Goal: Go to known website: Access a specific website the user already knows

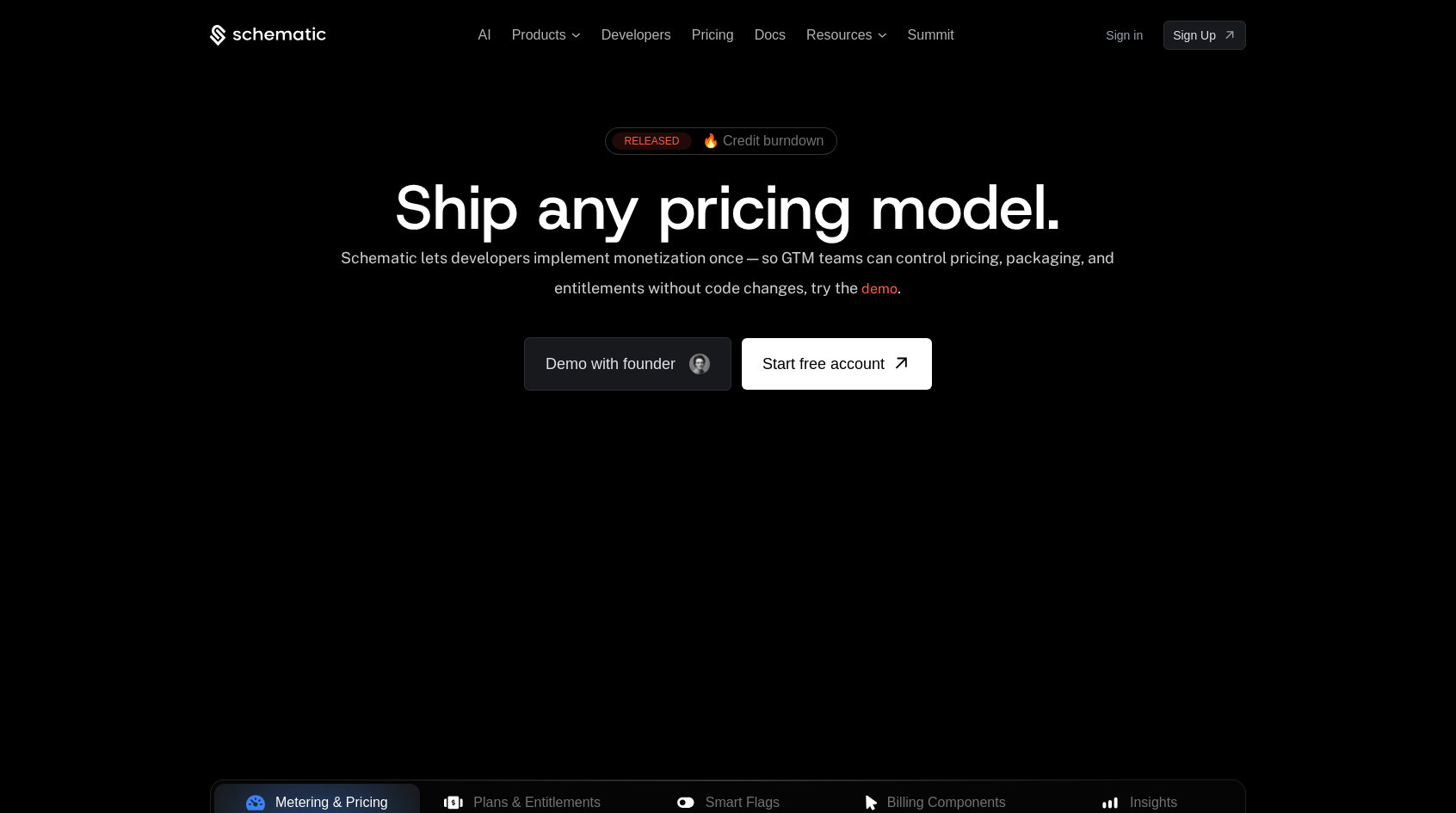
click at [1117, 26] on link "Sign in" at bounding box center [1124, 35] width 37 height 27
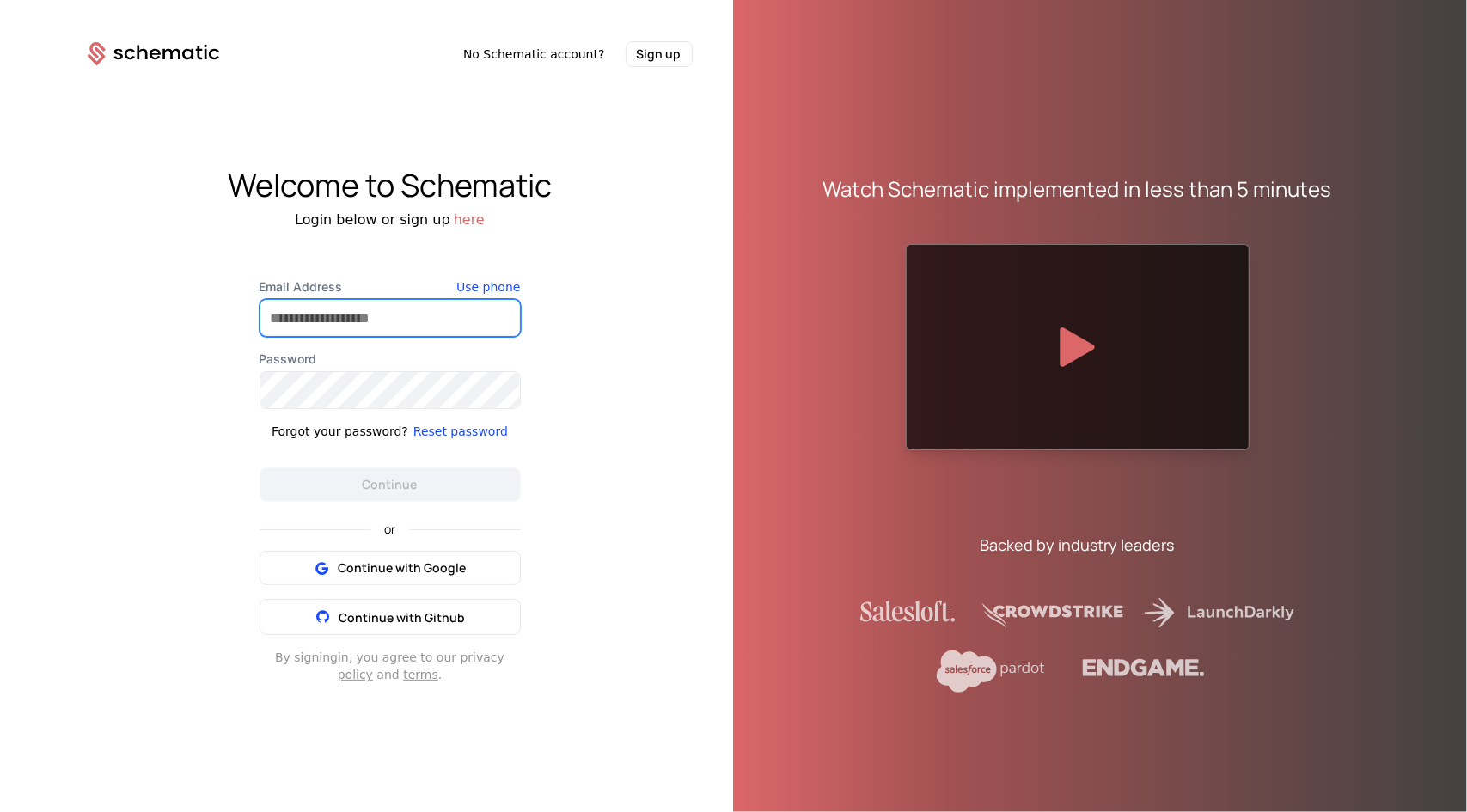
click at [464, 309] on input "Email Address" at bounding box center [389, 317] width 259 height 36
type input "**********"
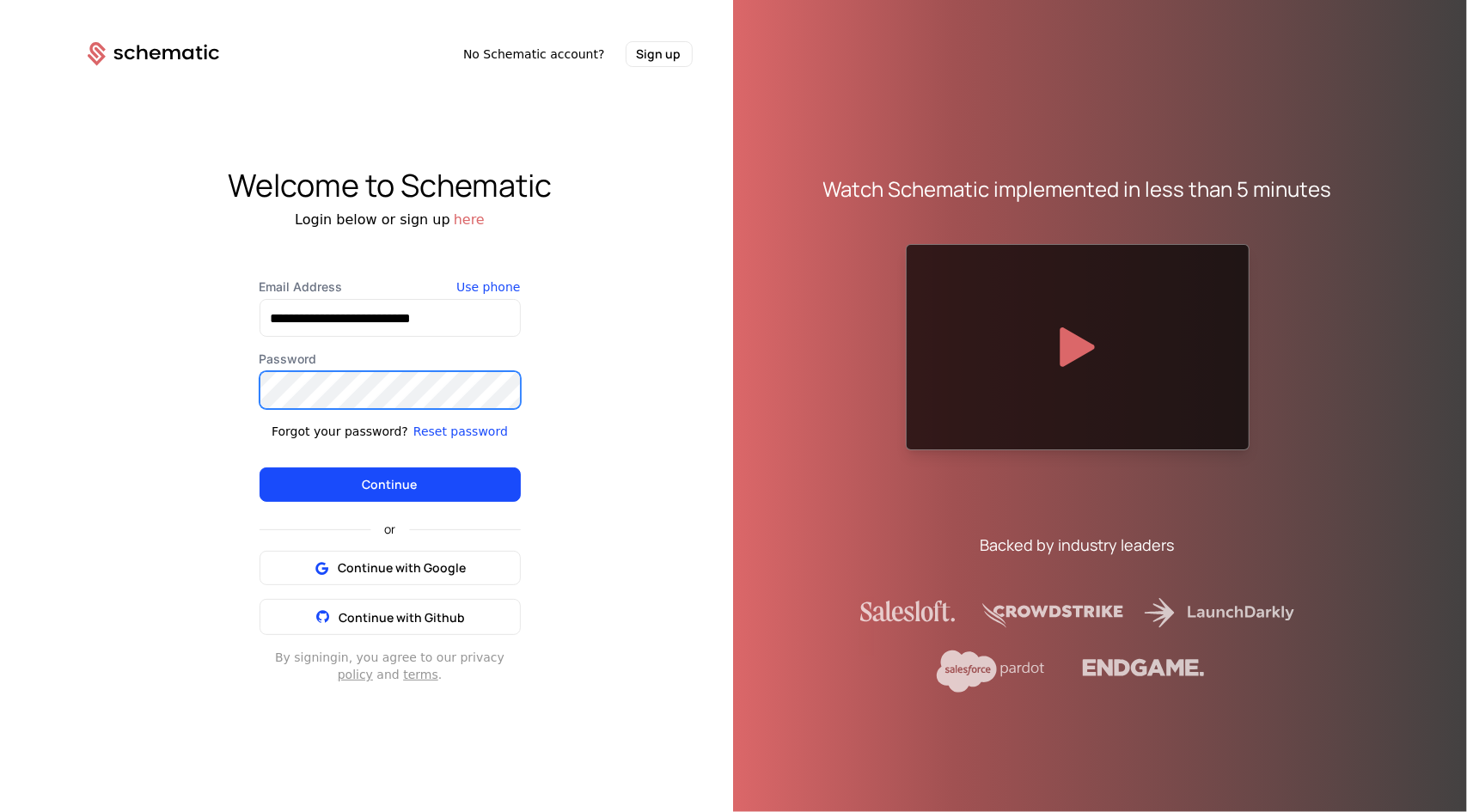
click at [259, 468] on button "Continue" at bounding box center [389, 484] width 261 height 34
